Goal: Share content: Share content

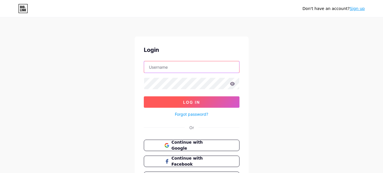
type input "[EMAIL_ADDRESS][DOMAIN_NAME]"
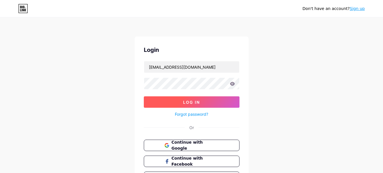
click at [190, 106] on button "Log In" at bounding box center [192, 101] width 96 height 11
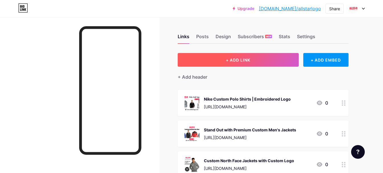
click at [234, 56] on button "+ ADD LINK" at bounding box center [238, 60] width 121 height 14
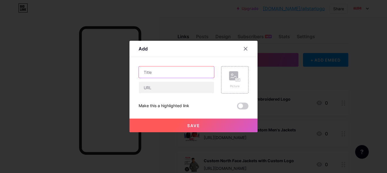
click at [163, 74] on input "text" at bounding box center [176, 71] width 75 height 11
click at [155, 74] on input "text" at bounding box center [176, 71] width 75 height 11
paste input "Custom embroidered women's polo shirts - AllStar Logo"
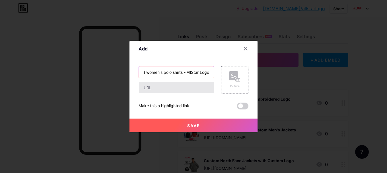
type input "Custom embroidered women's polo shirts - AllStar Logo"
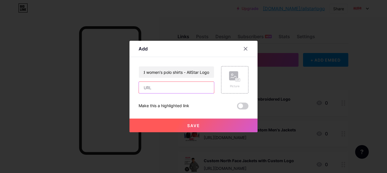
scroll to position [0, 0]
click at [165, 88] on input "text" at bounding box center [176, 87] width 75 height 11
paste input "[URL][DOMAIN_NAME]"
type input "[URL][DOMAIN_NAME]"
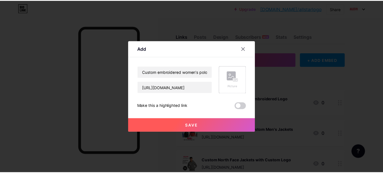
scroll to position [0, 0]
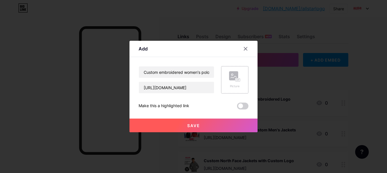
click at [230, 79] on rect at bounding box center [233, 75] width 9 height 9
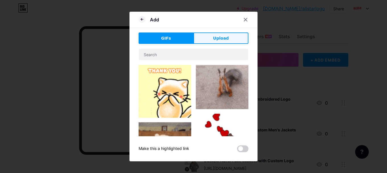
click at [209, 35] on button "Upload" at bounding box center [220, 37] width 55 height 11
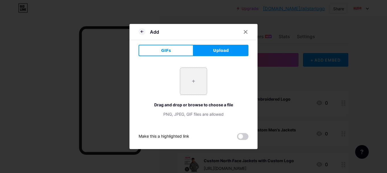
click at [193, 86] on input "file" at bounding box center [193, 81] width 27 height 27
type input "C:\fakepath\ALLSTAR LOGO polo shirt for women.png"
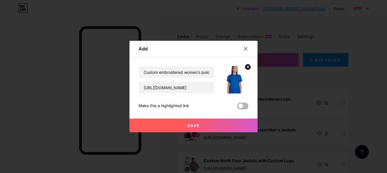
click at [242, 108] on span at bounding box center [242, 105] width 11 height 7
click at [237, 107] on input "checkbox" at bounding box center [237, 107] width 0 height 0
click at [190, 126] on span "Save" at bounding box center [193, 125] width 13 height 5
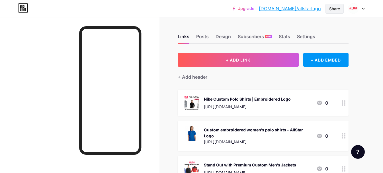
click at [333, 10] on div "Share" at bounding box center [334, 9] width 11 height 6
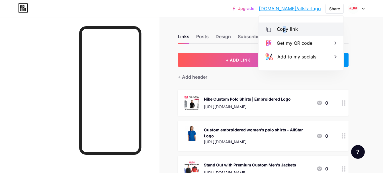
click at [283, 29] on div "Copy link" at bounding box center [287, 29] width 21 height 7
copy div "p"
